Goal: Task Accomplishment & Management: Use online tool/utility

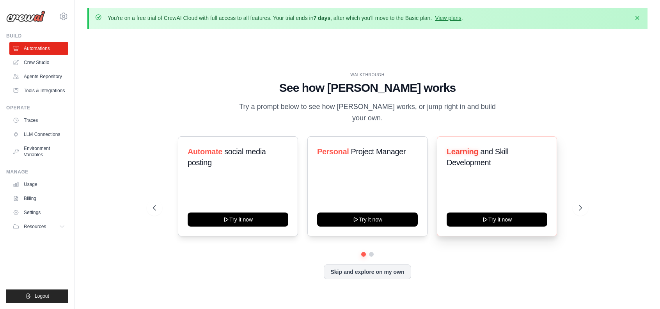
click at [472, 158] on span "and Skill Development" at bounding box center [478, 157] width 62 height 20
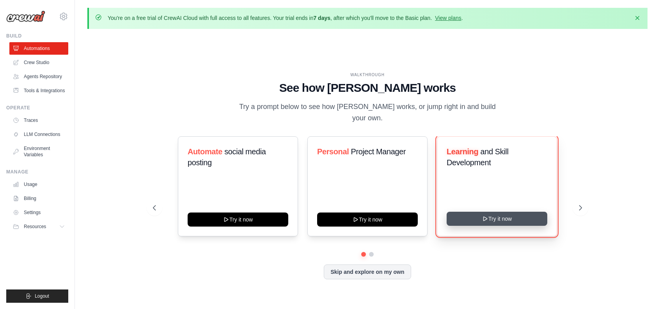
click at [484, 215] on icon at bounding box center [485, 218] width 6 height 6
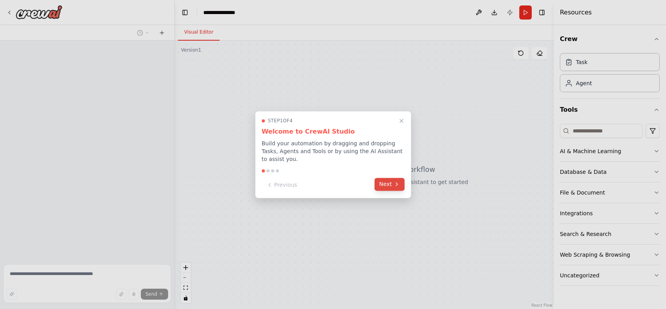
click at [392, 180] on button "Next" at bounding box center [390, 184] width 30 height 13
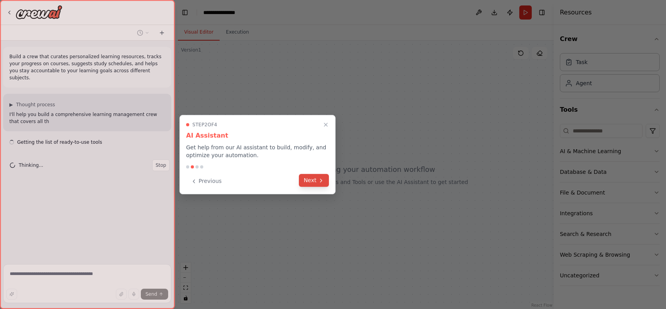
click at [318, 178] on icon at bounding box center [321, 180] width 6 height 6
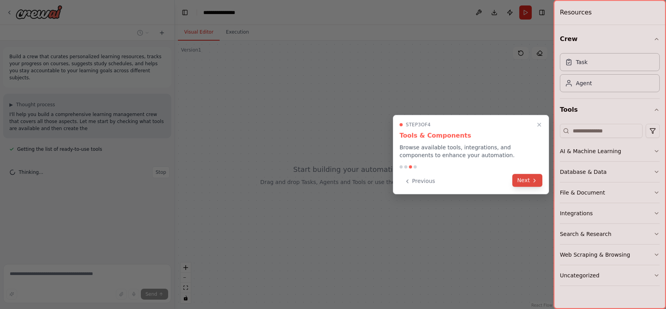
click at [528, 176] on button "Next" at bounding box center [527, 180] width 30 height 13
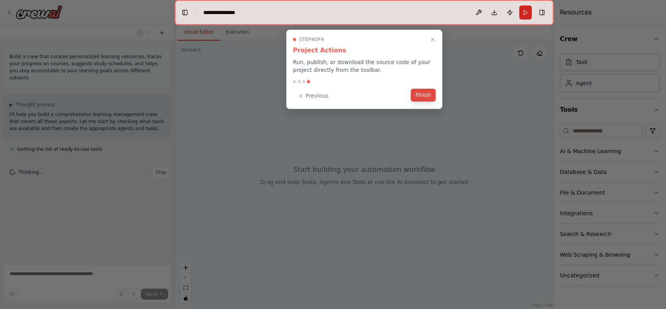
click at [424, 96] on button "Finish" at bounding box center [423, 95] width 25 height 13
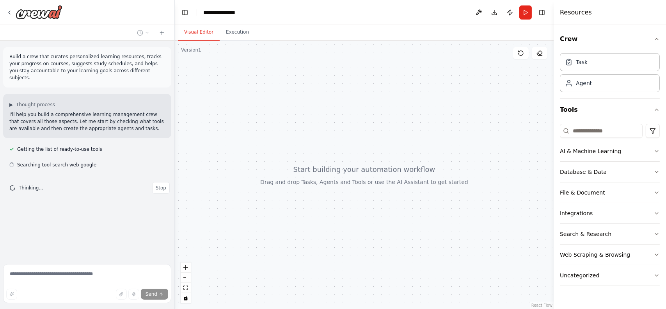
drag, startPoint x: 425, startPoint y: 94, endPoint x: 391, endPoint y: 18, distance: 83.3
click at [391, 18] on header "**********" at bounding box center [364, 12] width 379 height 25
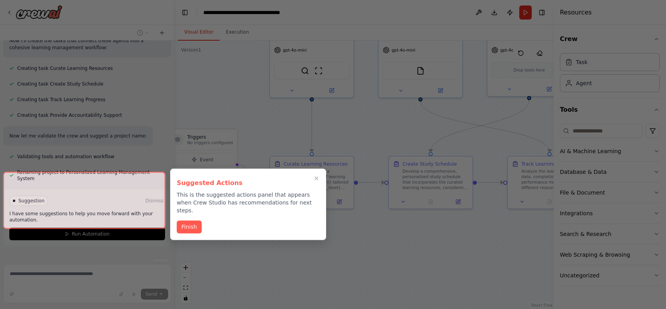
scroll to position [270, 0]
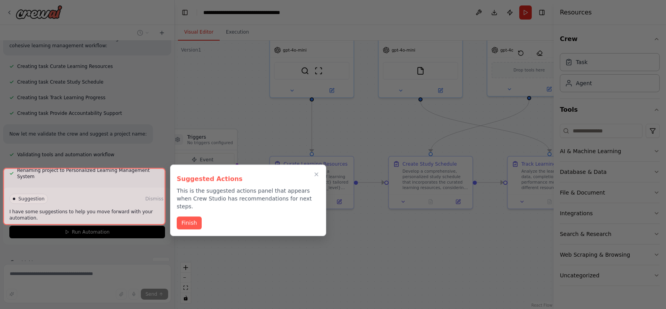
drag, startPoint x: 394, startPoint y: 200, endPoint x: 363, endPoint y: 126, distance: 80.5
click at [363, 126] on div "Build a crew that curates personalized learning resources, tracks your progress…" at bounding box center [333, 154] width 666 height 309
click at [194, 215] on button "Finish" at bounding box center [189, 221] width 25 height 13
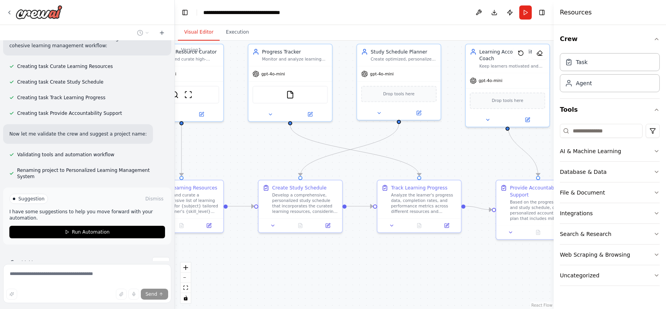
drag, startPoint x: 371, startPoint y: 149, endPoint x: 217, endPoint y: 162, distance: 154.2
click at [218, 161] on div ".deletable-edge-delete-btn { width: 20px; height: 20px; border: 0px solid #ffff…" at bounding box center [364, 175] width 379 height 268
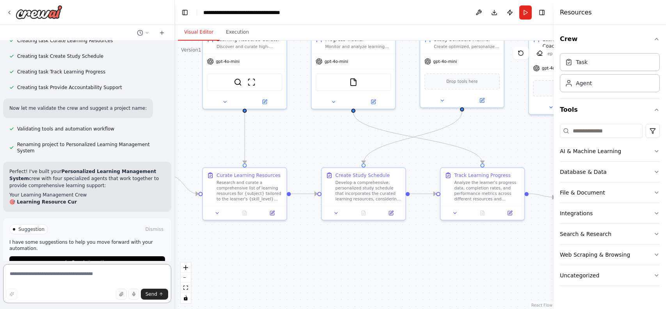
drag, startPoint x: 465, startPoint y: 151, endPoint x: 538, endPoint y: 138, distance: 73.9
click at [538, 138] on div ".deletable-edge-delete-btn { width: 20px; height: 20px; border: 0px solid #ffff…" at bounding box center [364, 175] width 379 height 268
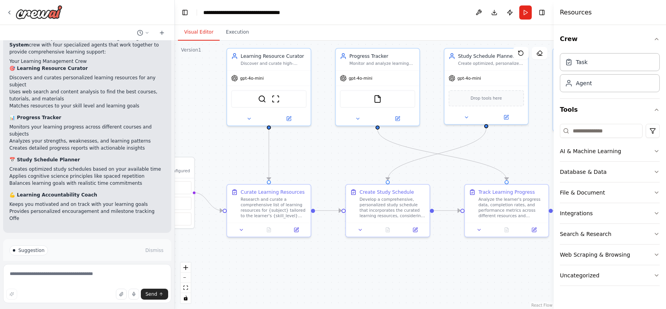
scroll to position [436, 0]
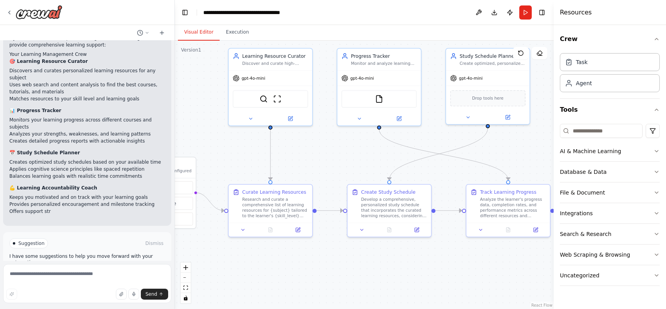
drag, startPoint x: 208, startPoint y: 151, endPoint x: 219, endPoint y: 167, distance: 19.6
click at [219, 167] on div ".deletable-edge-delete-btn { width: 20px; height: 20px; border: 0px solid #ffff…" at bounding box center [364, 175] width 379 height 268
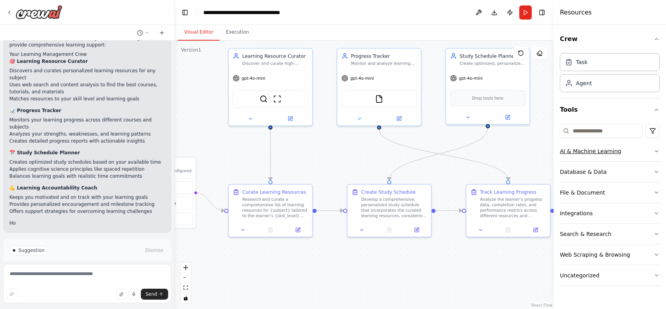
click at [647, 152] on button "AI & Machine Learning" at bounding box center [610, 151] width 100 height 20
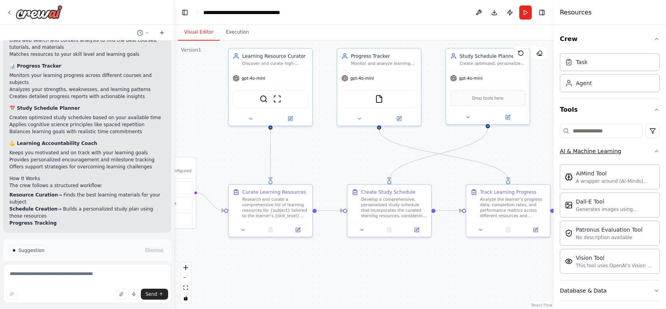
click at [647, 151] on button "AI & Machine Learning" at bounding box center [610, 151] width 100 height 20
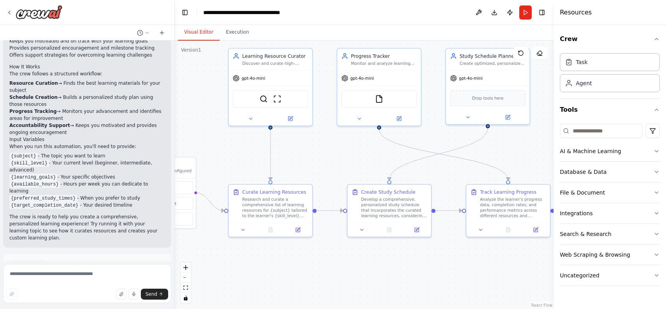
scroll to position [593, 0]
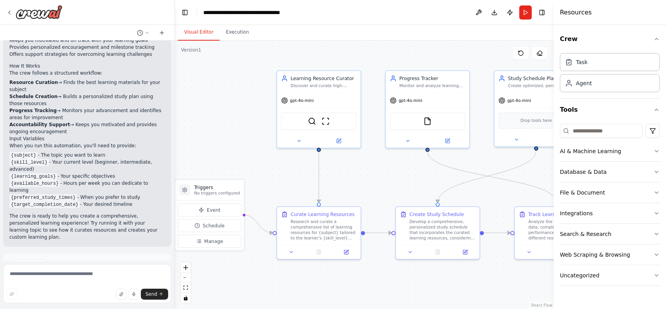
drag, startPoint x: 223, startPoint y: 247, endPoint x: 308, endPoint y: 258, distance: 85.7
click at [308, 258] on div ".deletable-edge-delete-btn { width: 20px; height: 20px; border: 0px solid #ffff…" at bounding box center [364, 175] width 379 height 268
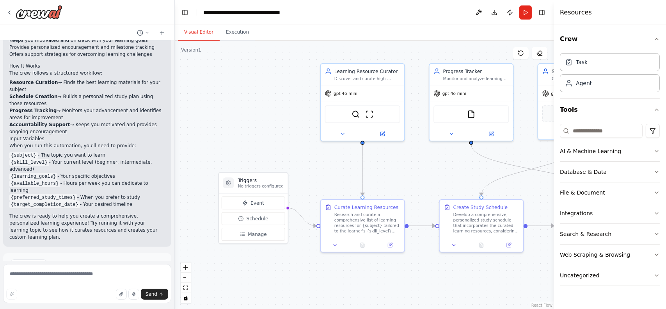
click at [126, 291] on button "Run Automation" at bounding box center [87, 297] width 156 height 12
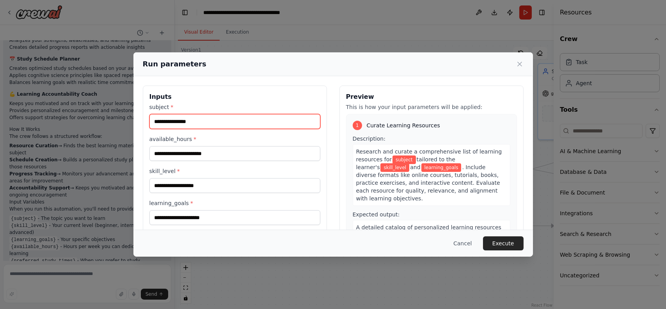
click at [222, 119] on input "subject *" at bounding box center [234, 121] width 171 height 15
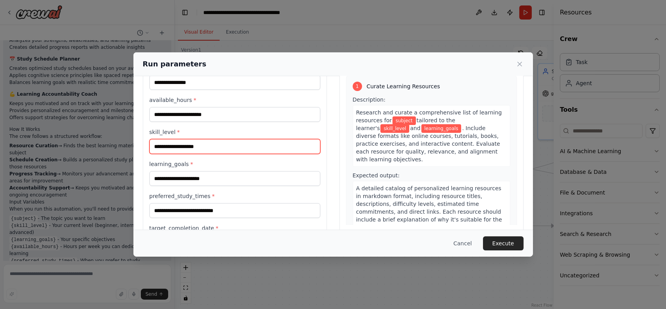
click at [221, 144] on input "skill_level *" at bounding box center [234, 146] width 171 height 15
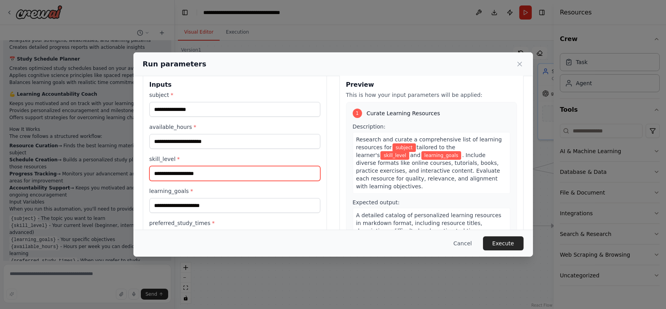
scroll to position [0, 0]
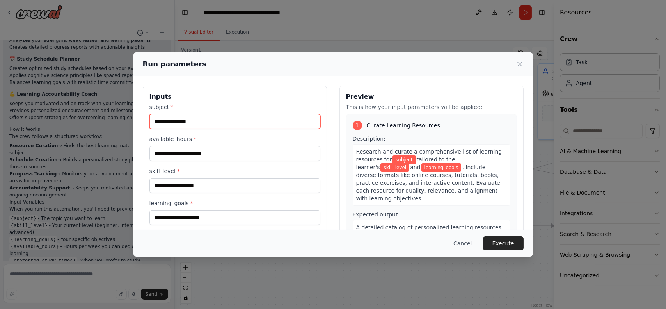
click at [206, 119] on input "subject *" at bounding box center [234, 121] width 171 height 15
type input "**********"
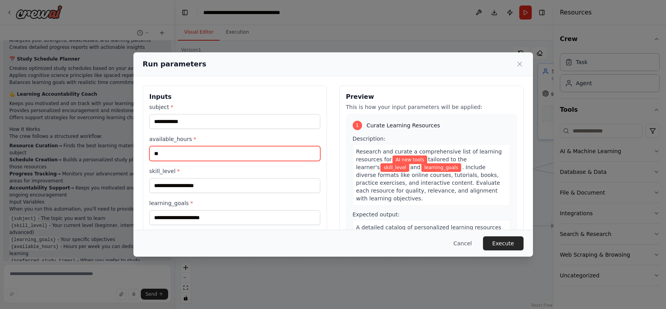
type input "**"
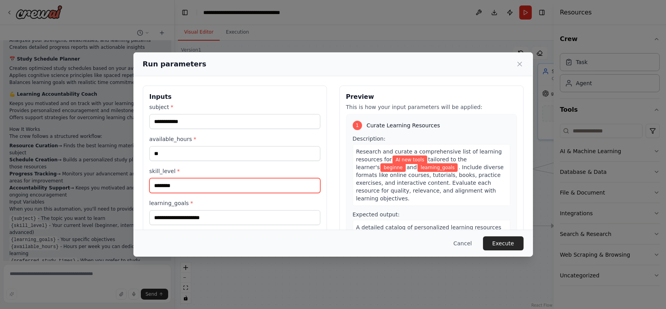
type input "********"
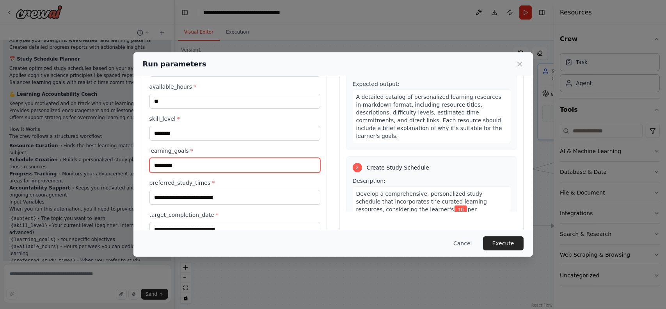
scroll to position [75, 0]
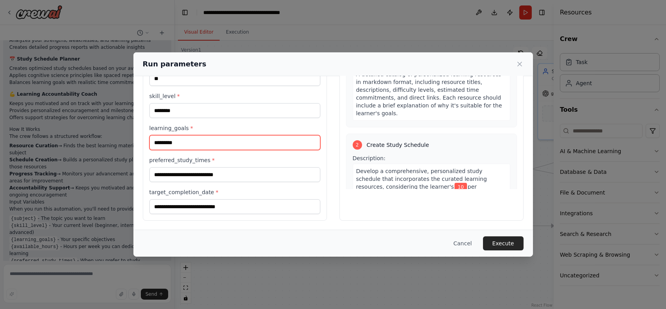
type input "*********"
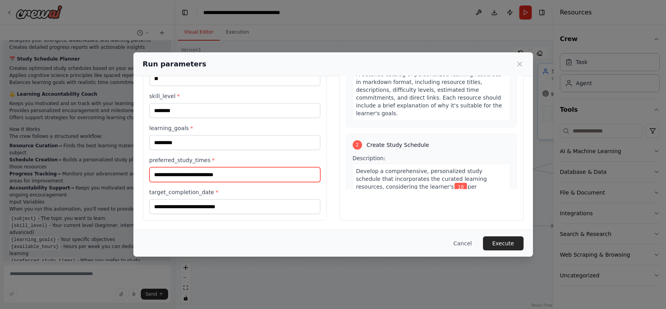
click at [236, 172] on input "preferred_study_times *" at bounding box center [234, 174] width 171 height 15
type input "***"
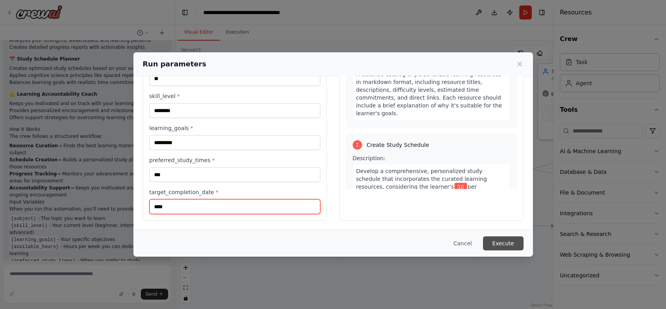
type input "****"
click at [517, 246] on button "Execute" at bounding box center [503, 243] width 41 height 14
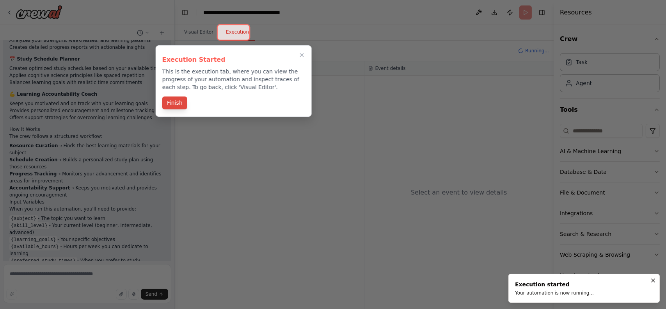
click at [172, 104] on button "Finish" at bounding box center [174, 102] width 25 height 13
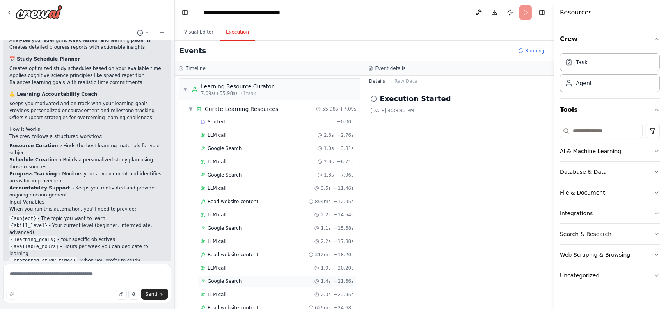
scroll to position [0, 0]
click at [250, 175] on div "Google Search 1.3s + 7.96s" at bounding box center [277, 176] width 153 height 6
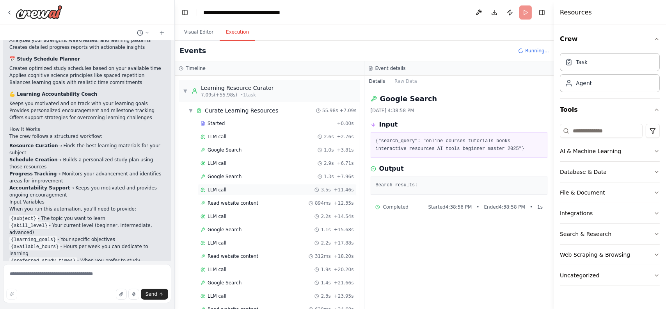
click at [241, 188] on div "LLM call 3.5s + 11.46s" at bounding box center [277, 190] width 153 height 6
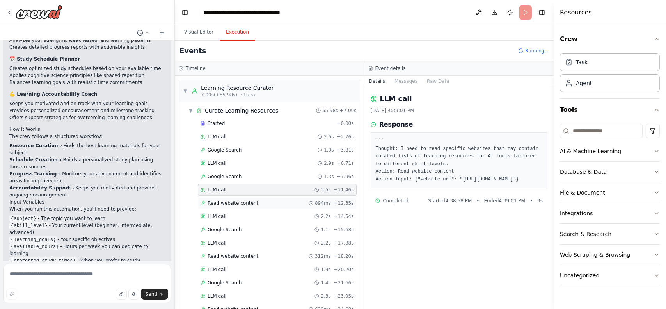
click at [235, 200] on span "Read website content" at bounding box center [233, 203] width 51 height 6
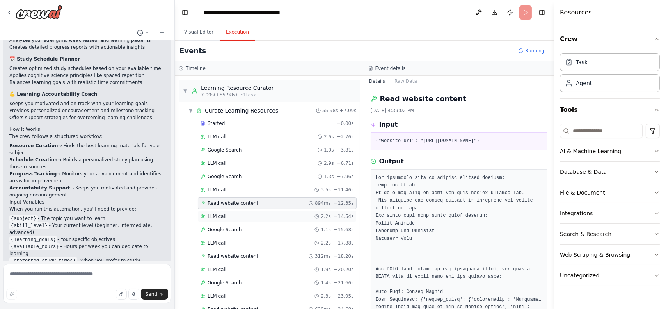
click at [229, 215] on div "LLM call 2.2s + 14.54s" at bounding box center [277, 216] width 153 height 6
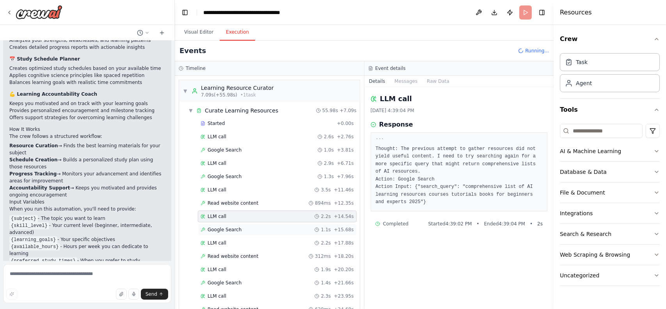
click at [225, 226] on span "Google Search" at bounding box center [225, 229] width 34 height 6
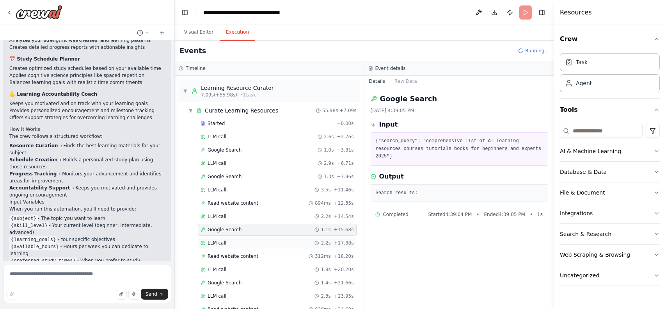
click at [231, 242] on div "LLM call 2.2s + 17.88s" at bounding box center [277, 243] width 153 height 6
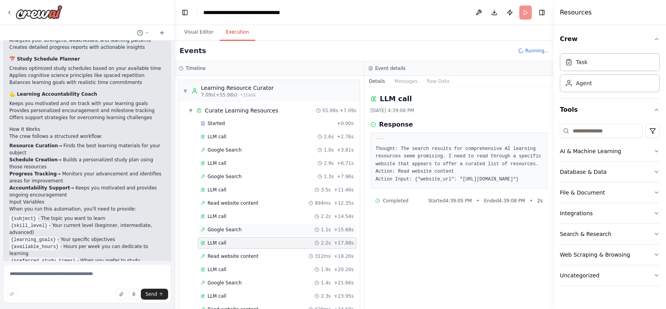
click at [229, 233] on div "Google Search 1.1s + 15.68s" at bounding box center [277, 230] width 159 height 12
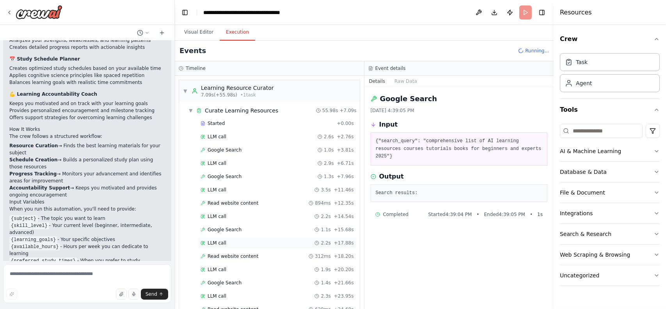
click at [229, 240] on div "LLM call 2.2s + 17.88s" at bounding box center [277, 243] width 153 height 6
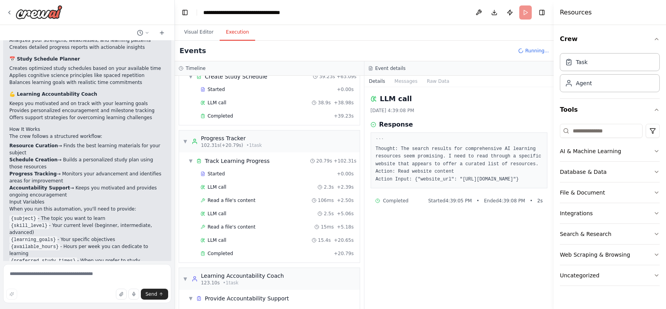
scroll to position [312, 0]
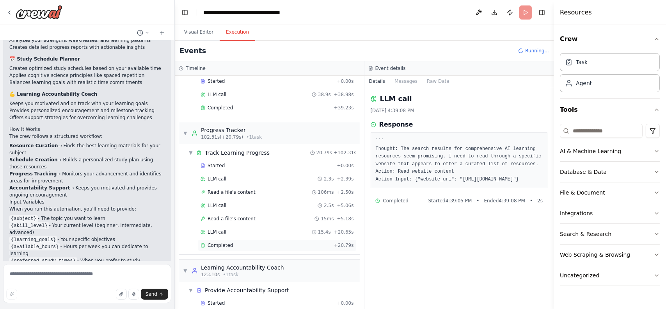
click at [214, 245] on span "Completed" at bounding box center [220, 245] width 25 height 6
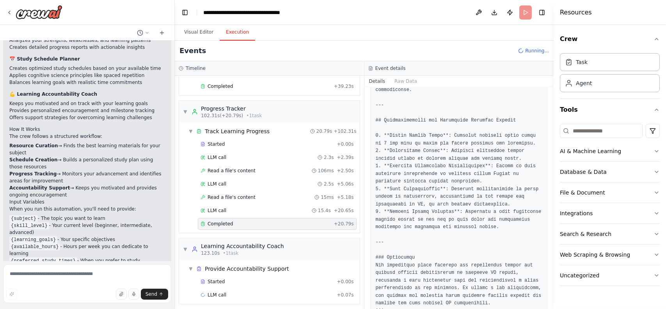
scroll to position [334, 0]
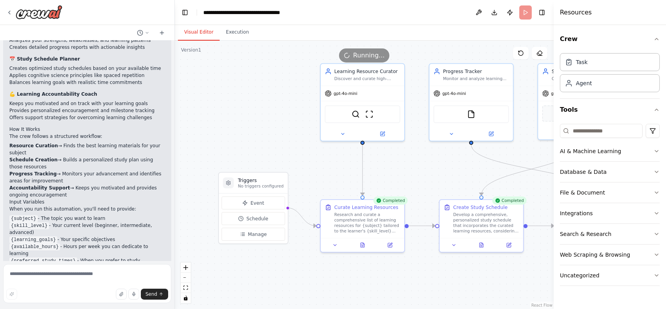
click at [185, 36] on button "Visual Editor" at bounding box center [199, 32] width 42 height 16
click at [596, 223] on button "Integrations" at bounding box center [610, 213] width 100 height 20
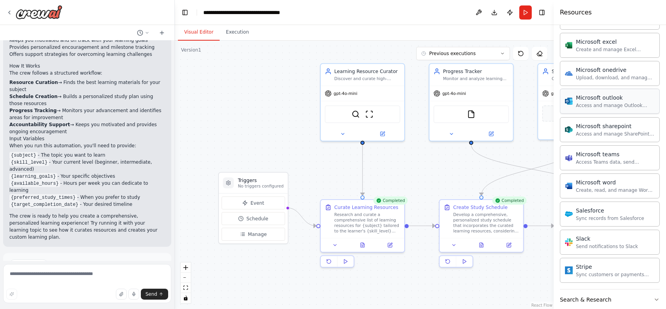
scroll to position [429, 0]
